Goal: Check status: Check status

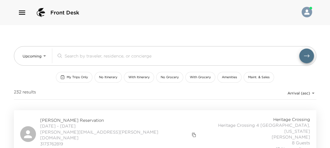
scroll to position [52, 0]
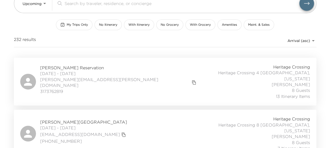
click at [93, 67] on span "[PERSON_NAME] Reservation" at bounding box center [119, 68] width 158 height 6
click at [72, 125] on span "[DATE] - [DATE]" at bounding box center [83, 128] width 87 height 6
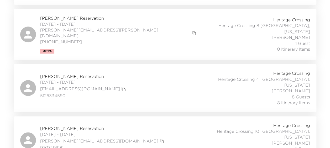
scroll to position [315, 0]
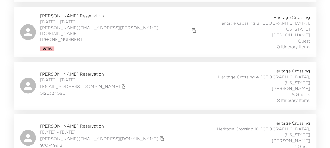
click at [87, 62] on div "Elizabeth Puett Reservation 09/11/2025 - 09/15/2025 elizabethpuett@gmail.com 51…" at bounding box center [165, 86] width 302 height 48
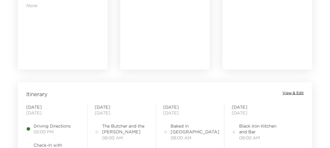
scroll to position [367, 0]
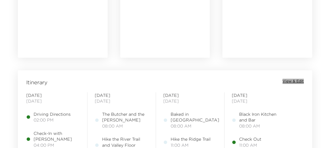
click at [286, 81] on span "View & Edit" at bounding box center [292, 81] width 21 height 5
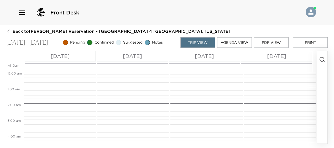
scroll to position [126, 0]
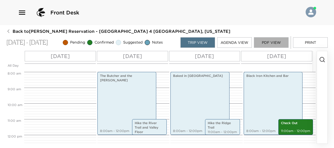
click at [275, 46] on button "PDF View" at bounding box center [271, 42] width 35 height 10
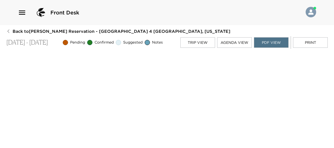
click at [198, 44] on button "Trip View" at bounding box center [197, 42] width 35 height 10
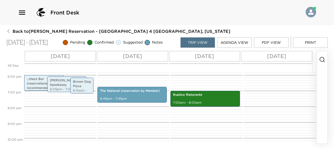
scroll to position [283, 0]
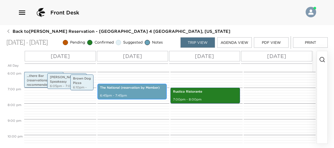
click at [119, 93] on p "6:45pm - 7:45pm" at bounding box center [132, 95] width 64 height 4
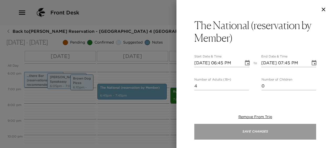
click at [264, 129] on button "Save Changes" at bounding box center [255, 132] width 122 height 16
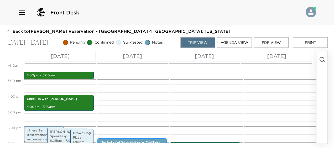
scroll to position [231, 0]
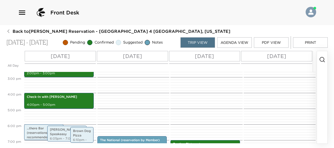
click at [307, 44] on button "Print" at bounding box center [310, 42] width 35 height 10
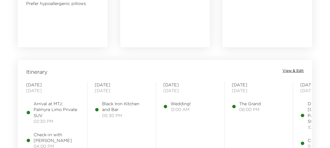
scroll to position [393, 0]
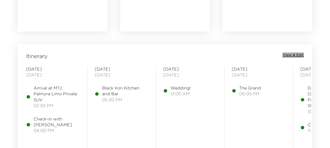
click at [290, 54] on span "View & Edit" at bounding box center [292, 54] width 21 height 5
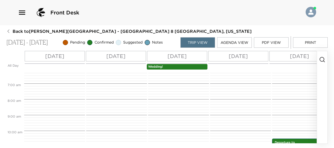
scroll to position [45, 0]
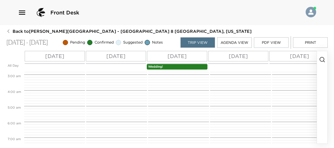
click at [189, 67] on p "Wedding!" at bounding box center [177, 67] width 58 height 4
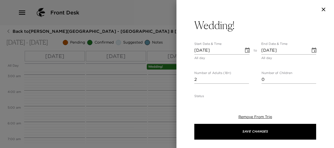
click at [164, 77] on div at bounding box center [167, 74] width 334 height 148
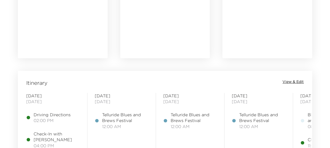
scroll to position [420, 0]
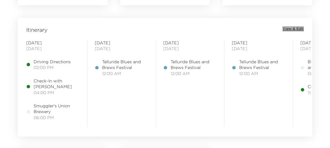
click at [293, 27] on span "View & Edit" at bounding box center [292, 28] width 21 height 5
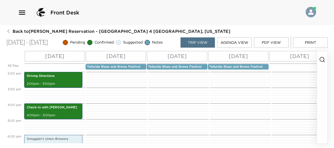
scroll to position [310, 0]
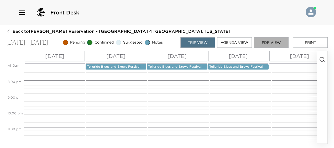
click at [277, 44] on button "PDF View" at bounding box center [271, 42] width 35 height 10
